Goal: Task Accomplishment & Management: Use online tool/utility

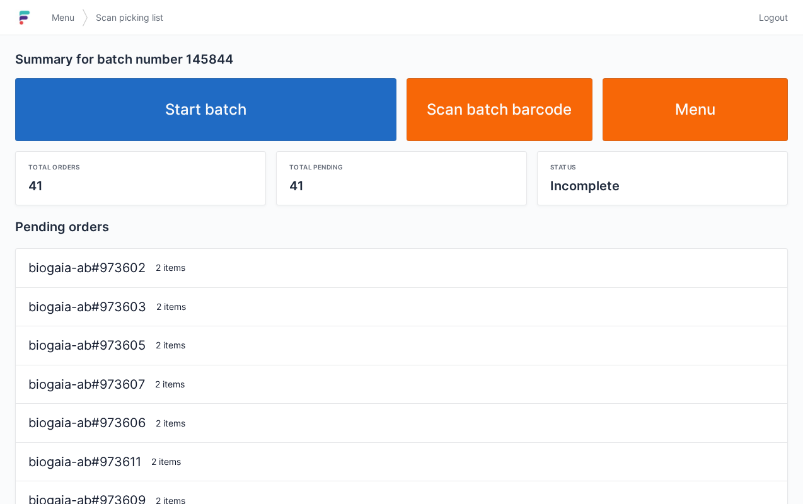
click at [240, 110] on link "Start batch" at bounding box center [205, 109] width 381 height 63
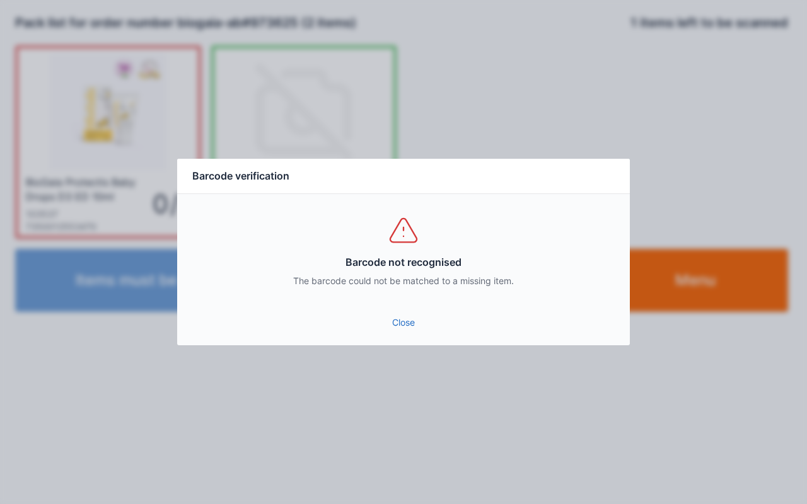
click at [426, 328] on link "Close" at bounding box center [403, 322] width 432 height 23
click at [403, 329] on link "Close" at bounding box center [403, 322] width 432 height 23
click at [407, 319] on link "Close" at bounding box center [403, 322] width 432 height 23
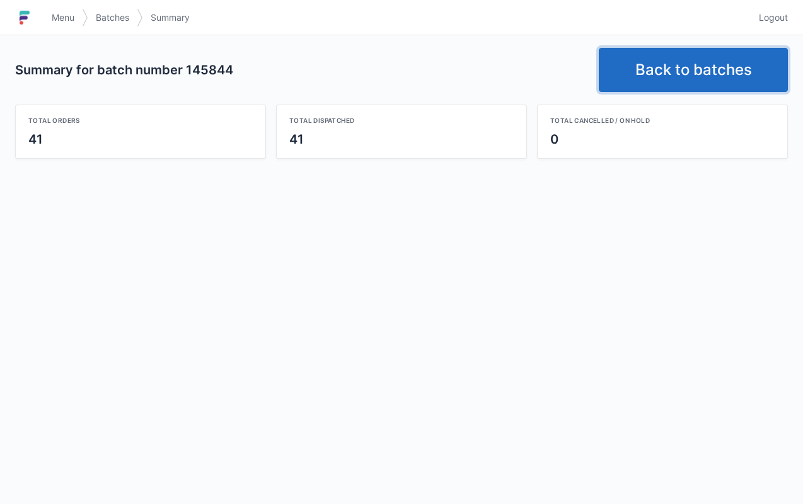
click at [705, 81] on link "Back to batches" at bounding box center [693, 70] width 189 height 44
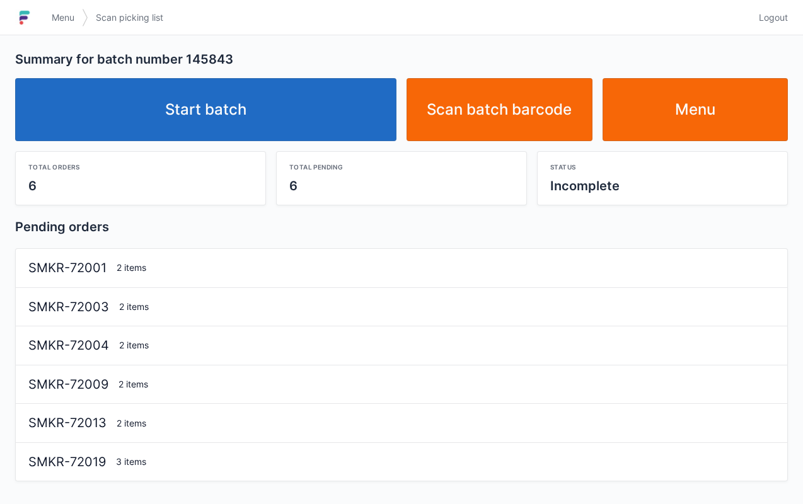
click at [245, 110] on link "Start batch" at bounding box center [205, 109] width 381 height 63
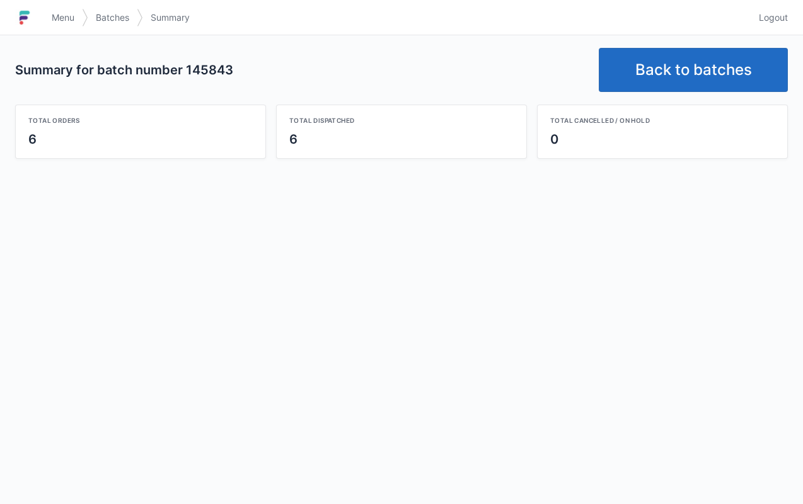
click at [705, 68] on link "Back to batches" at bounding box center [693, 70] width 189 height 44
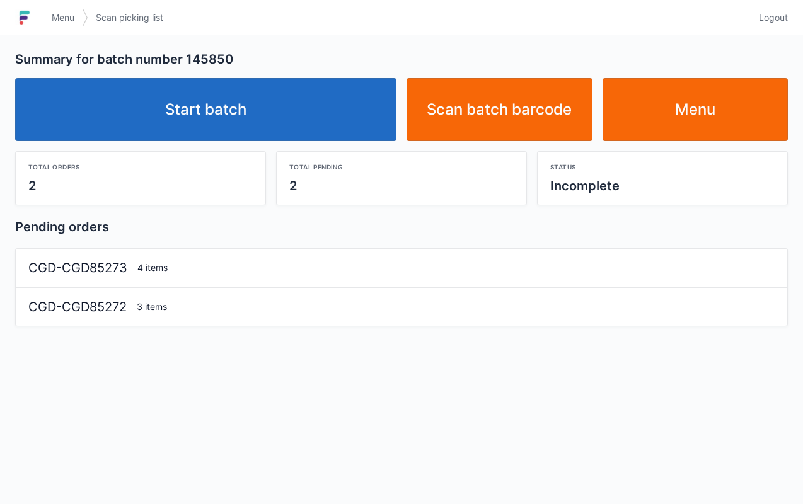
click at [231, 97] on link "Start batch" at bounding box center [205, 109] width 381 height 63
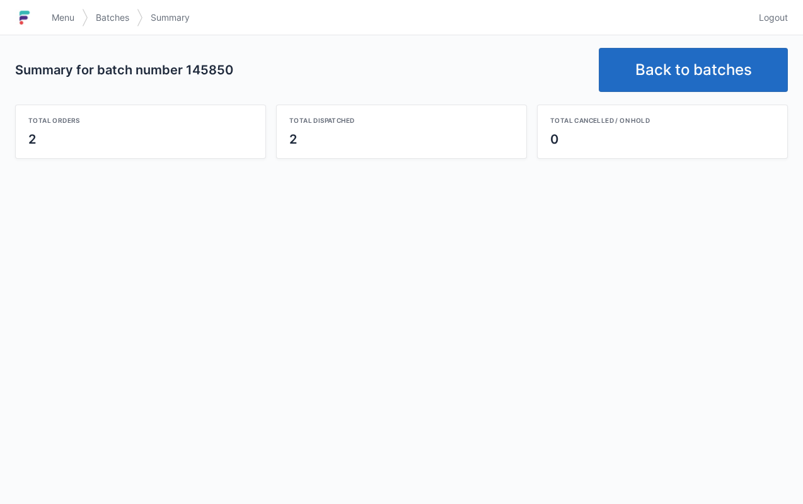
click at [695, 74] on link "Back to batches" at bounding box center [693, 70] width 189 height 44
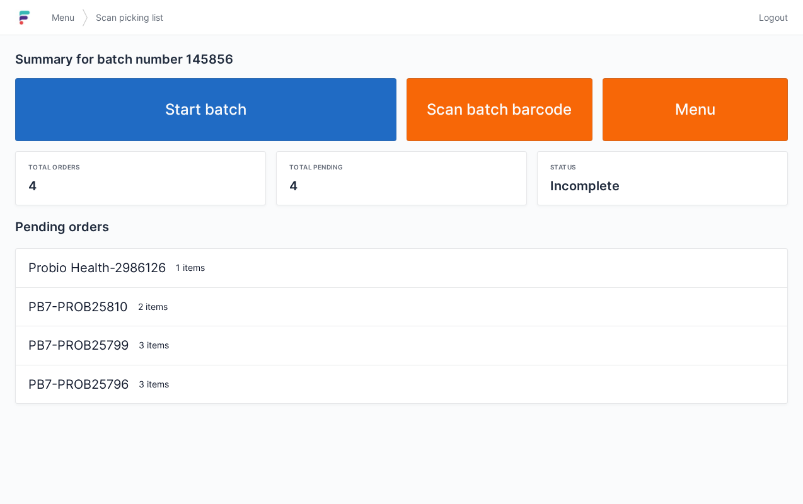
click at [202, 103] on link "Start batch" at bounding box center [205, 109] width 381 height 63
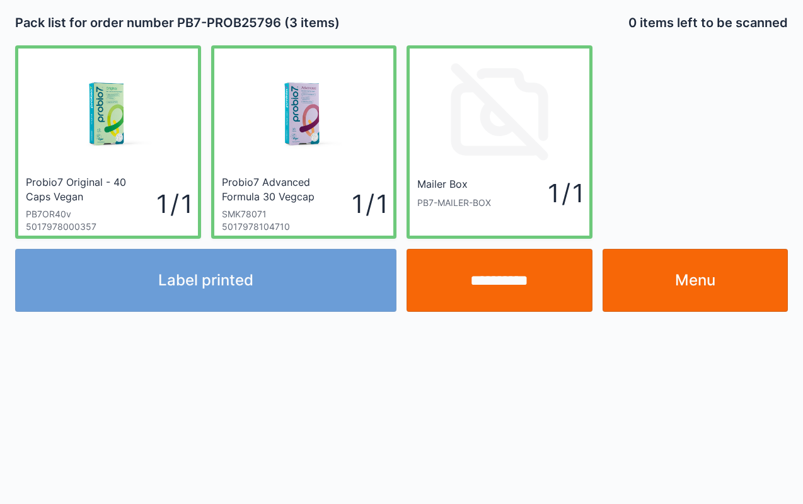
click at [499, 281] on input "**********" at bounding box center [500, 280] width 186 height 63
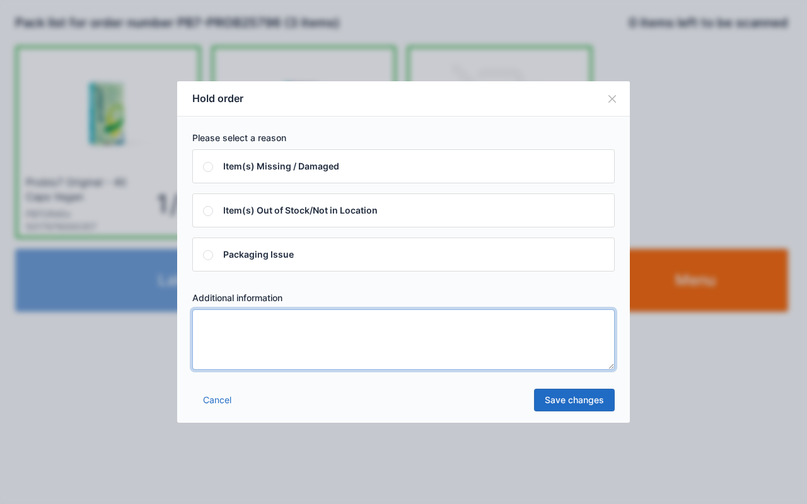
click at [479, 337] on textarea at bounding box center [403, 340] width 422 height 61
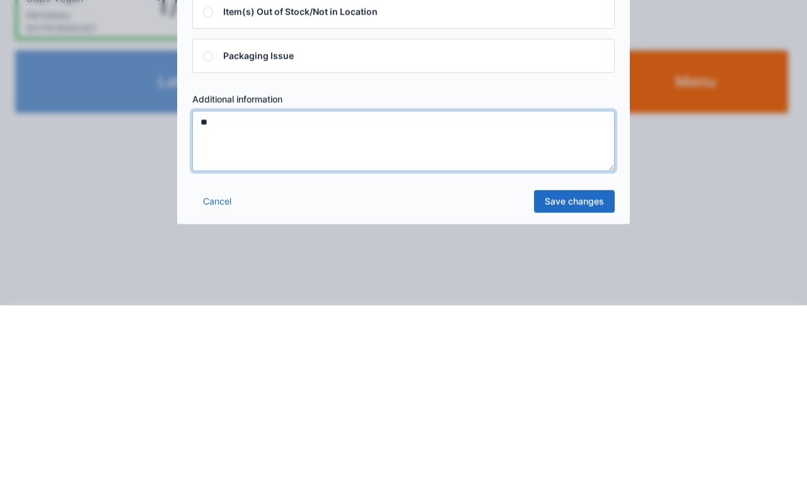
type textarea "**"
click at [577, 389] on link "Save changes" at bounding box center [574, 400] width 81 height 23
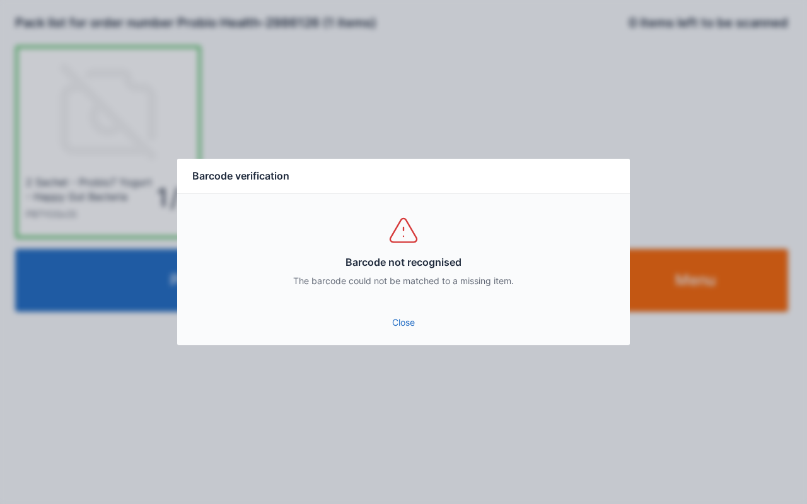
click at [417, 323] on link "Close" at bounding box center [403, 322] width 432 height 23
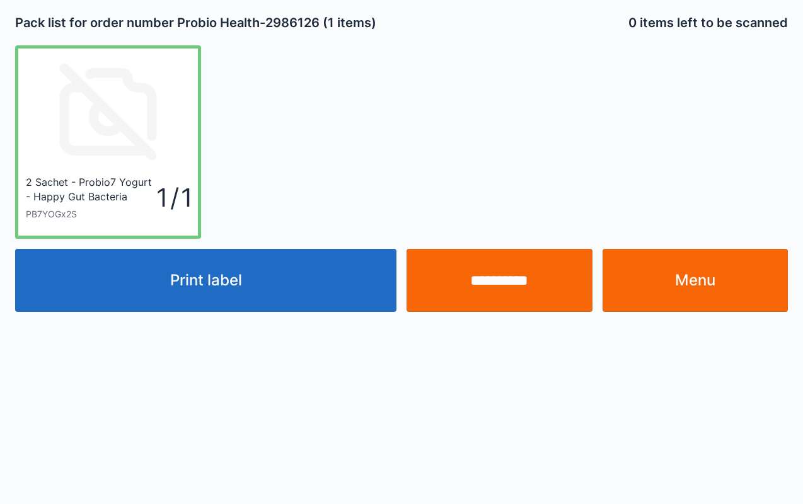
click at [262, 270] on button "Print label" at bounding box center [205, 280] width 381 height 63
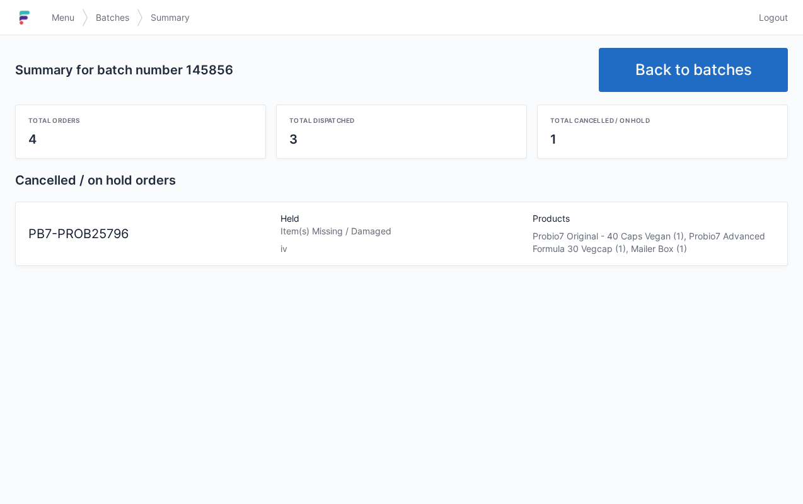
click at [64, 19] on span "Menu" at bounding box center [63, 17] width 23 height 13
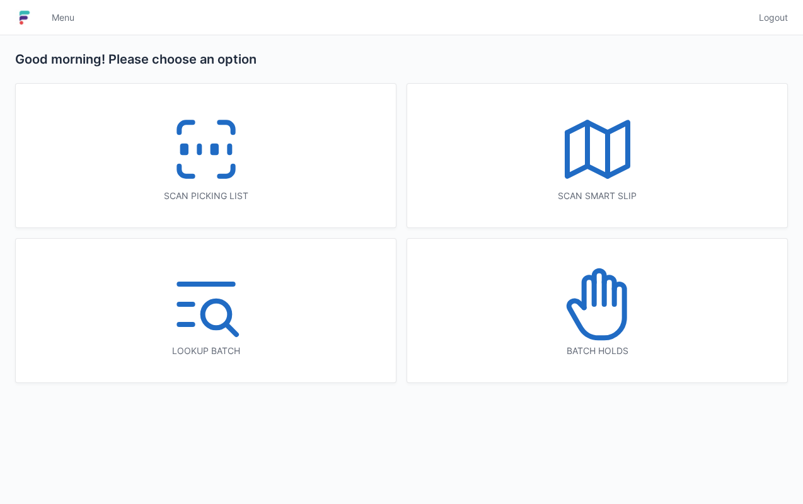
click at [613, 310] on icon at bounding box center [597, 304] width 81 height 81
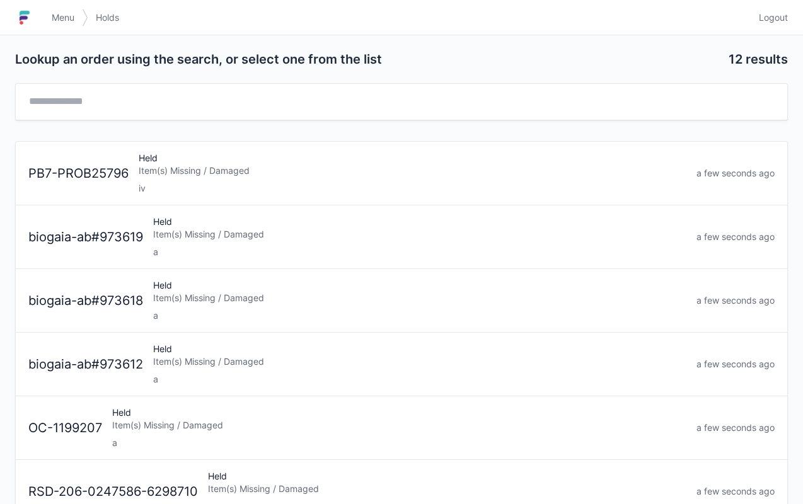
click at [253, 160] on div "Held Item(s) Missing / Damaged iv" at bounding box center [413, 173] width 558 height 43
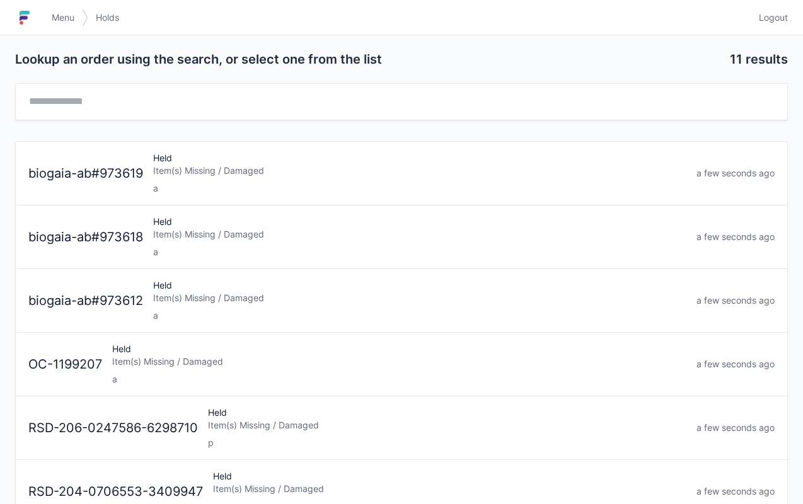
click at [68, 26] on link "Menu" at bounding box center [63, 17] width 38 height 23
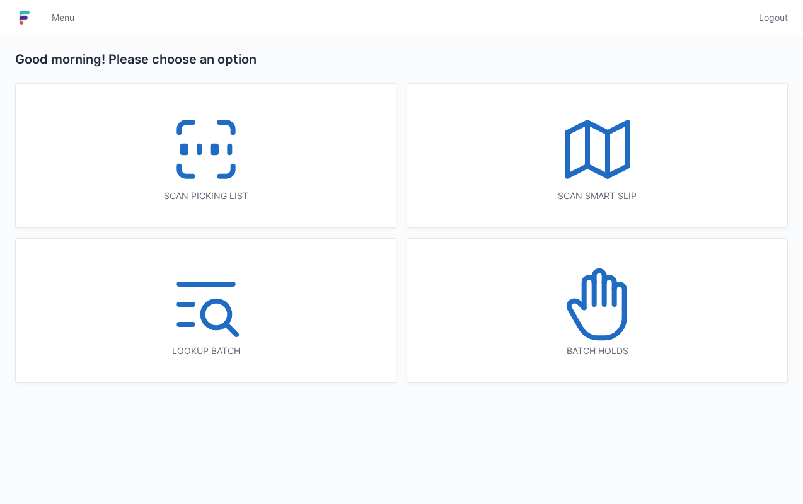
click at [204, 131] on icon at bounding box center [206, 149] width 81 height 81
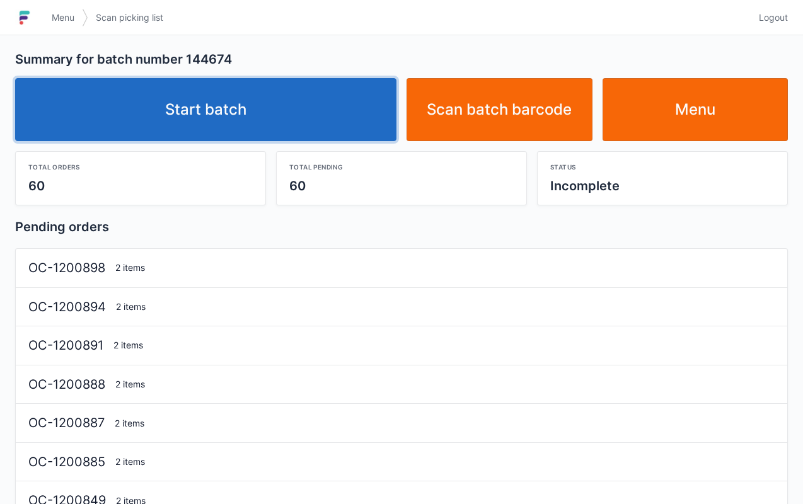
click at [228, 108] on link "Start batch" at bounding box center [205, 109] width 381 height 63
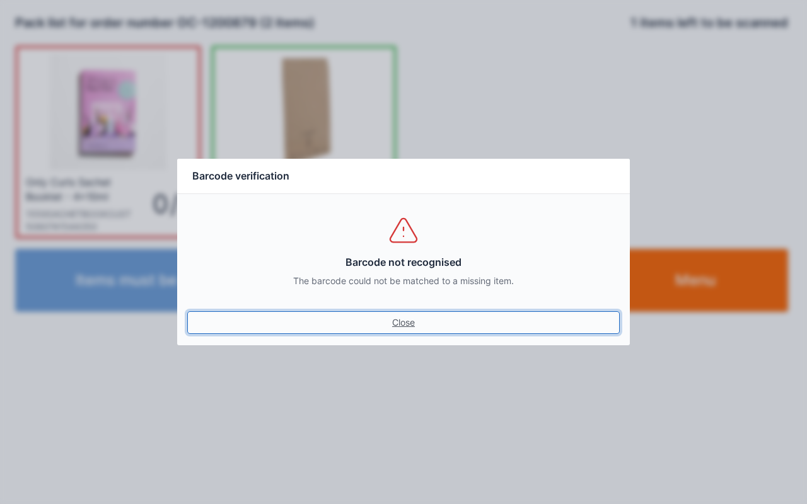
click at [403, 325] on link "Close" at bounding box center [403, 322] width 432 height 23
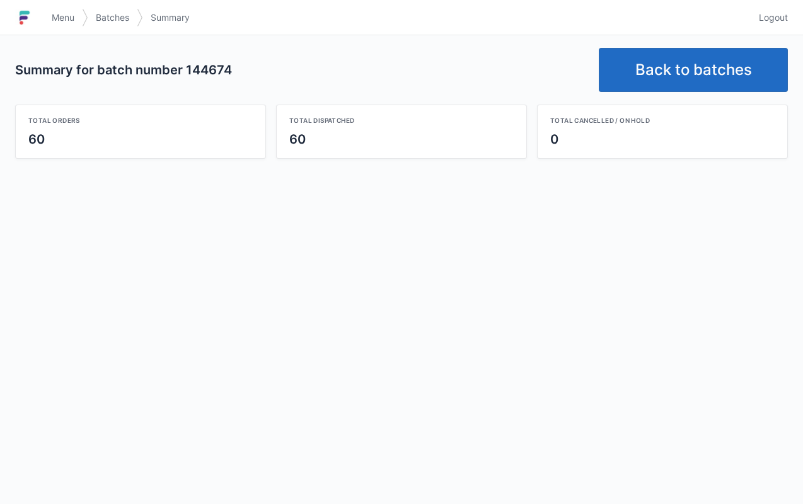
click at [690, 66] on link "Back to batches" at bounding box center [693, 70] width 189 height 44
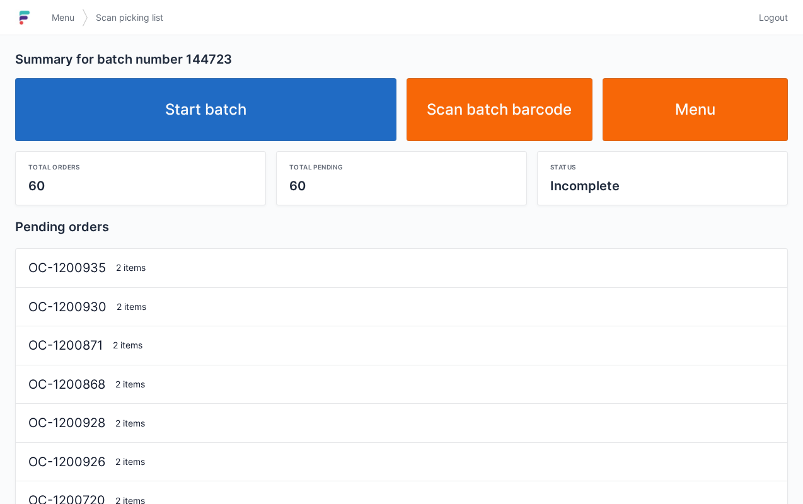
click at [217, 95] on link "Start batch" at bounding box center [205, 109] width 381 height 63
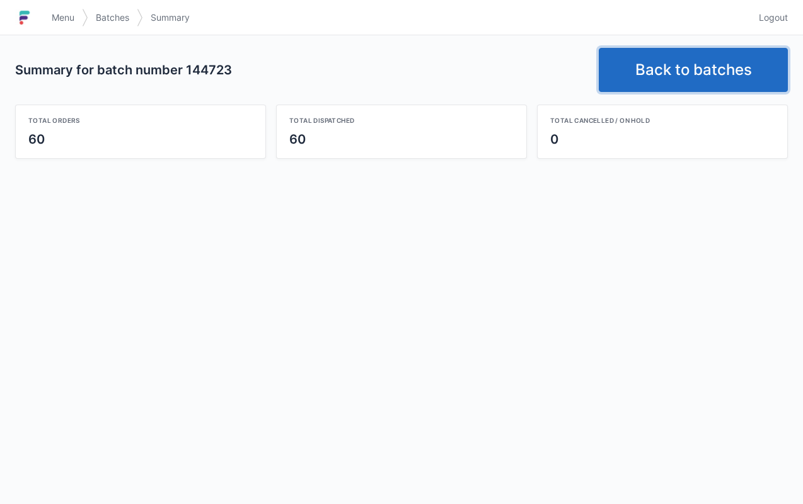
click at [710, 54] on link "Back to batches" at bounding box center [693, 70] width 189 height 44
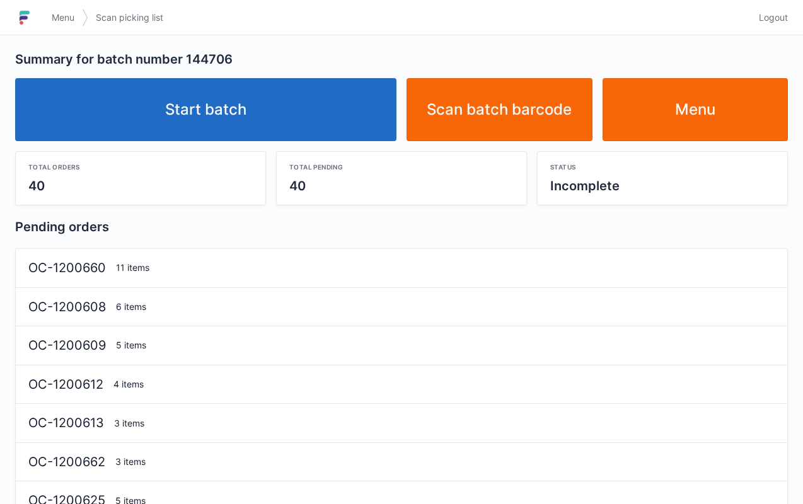
click at [272, 104] on link "Start batch" at bounding box center [205, 109] width 381 height 63
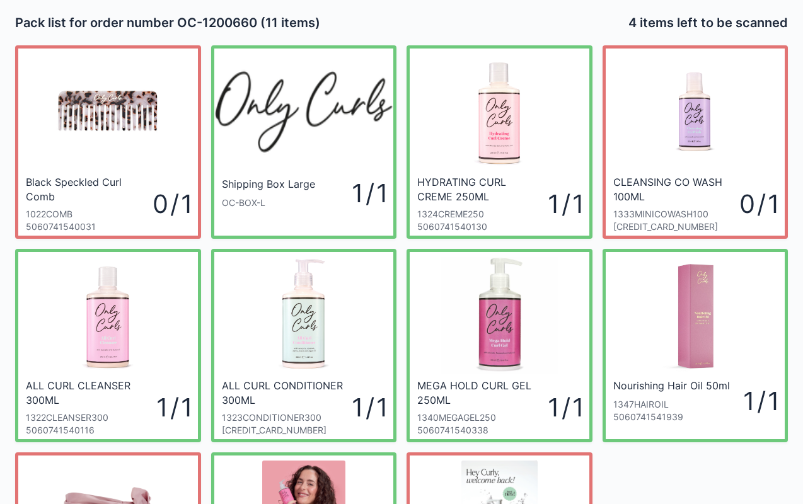
scroll to position [25, 0]
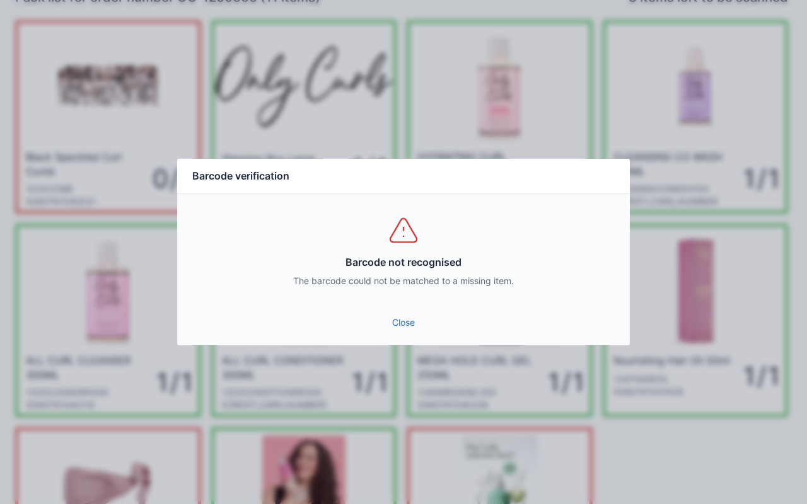
click at [409, 328] on link "Close" at bounding box center [403, 322] width 432 height 23
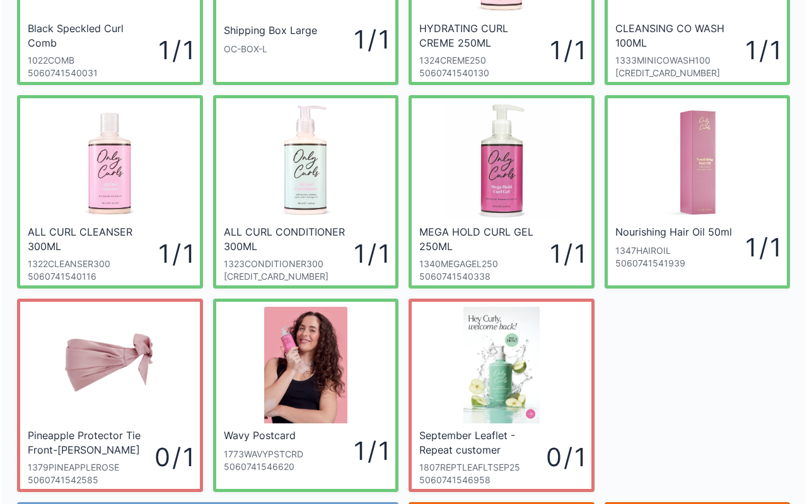
scroll to position [226, 0]
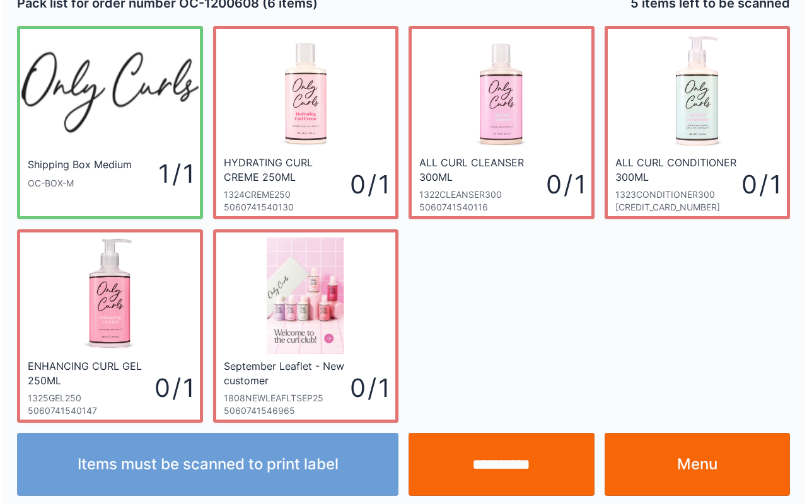
scroll to position [23, 0]
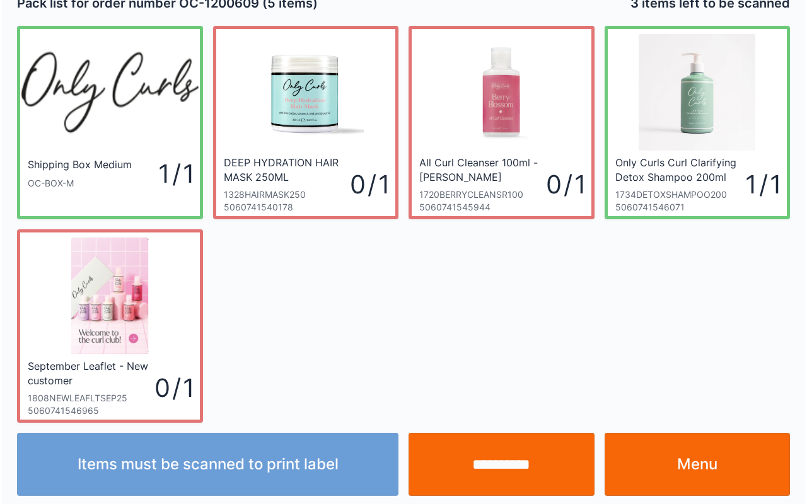
scroll to position [23, 0]
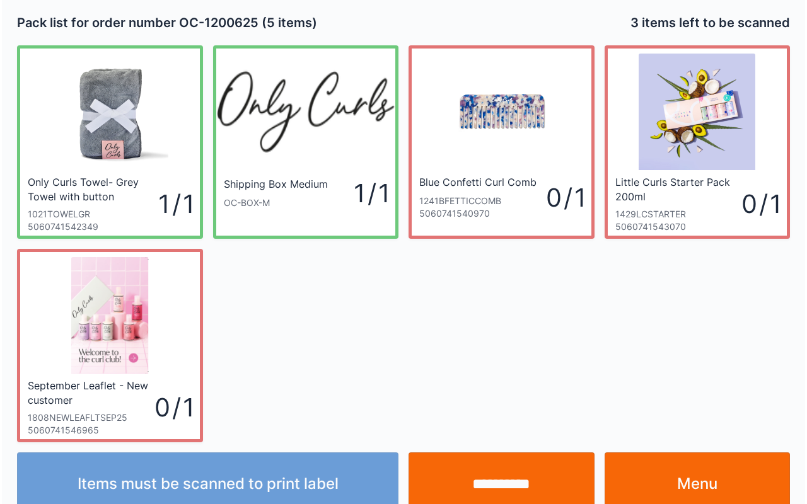
scroll to position [23, 0]
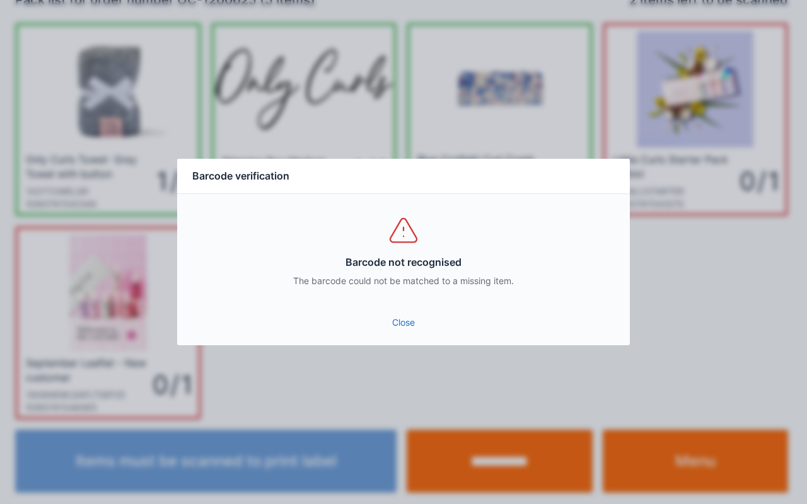
click at [415, 323] on link "Close" at bounding box center [403, 322] width 432 height 23
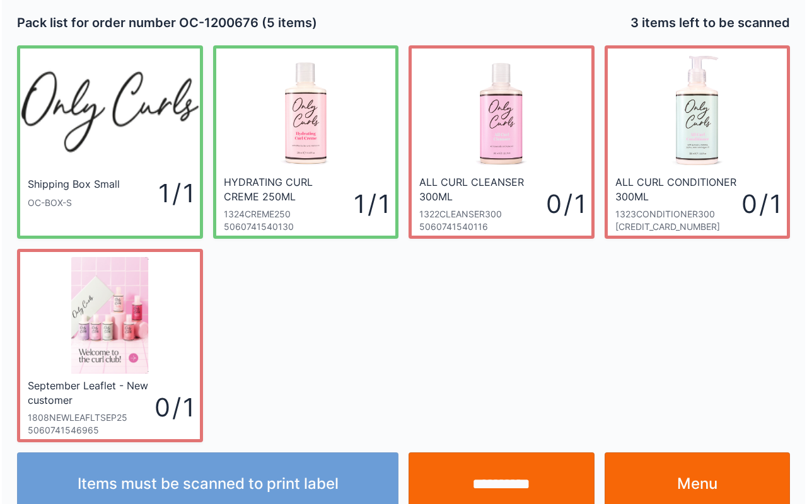
scroll to position [23, 0]
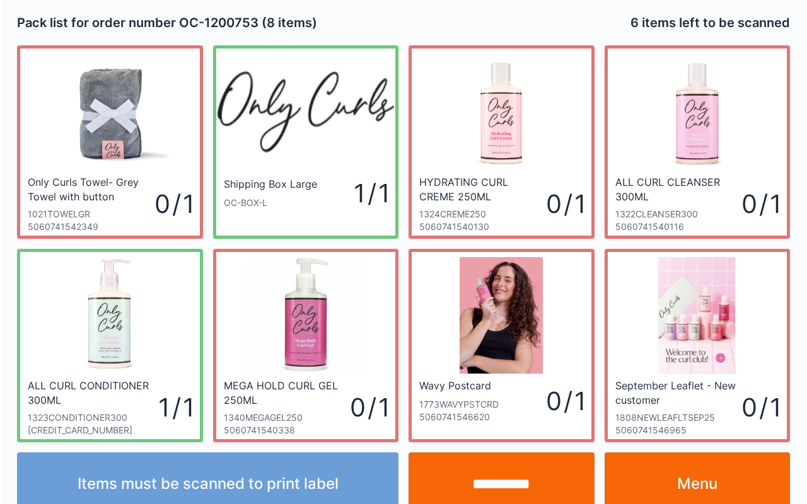
scroll to position [23, 0]
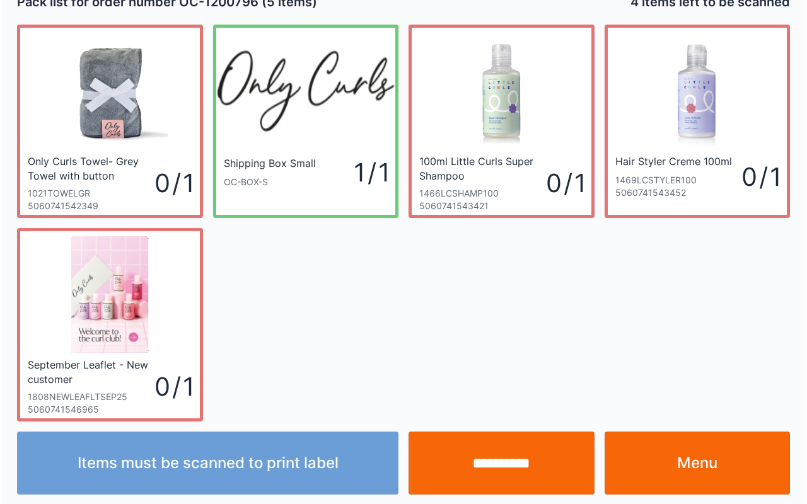
scroll to position [23, 0]
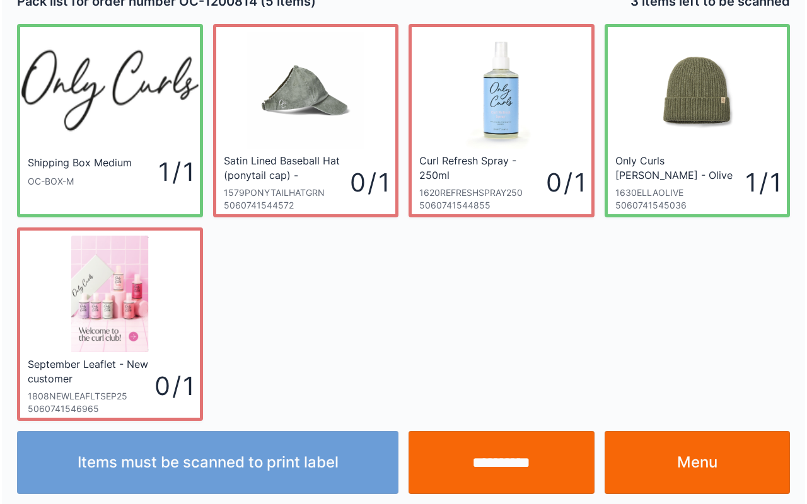
scroll to position [23, 0]
